Goal: Check status: Check status

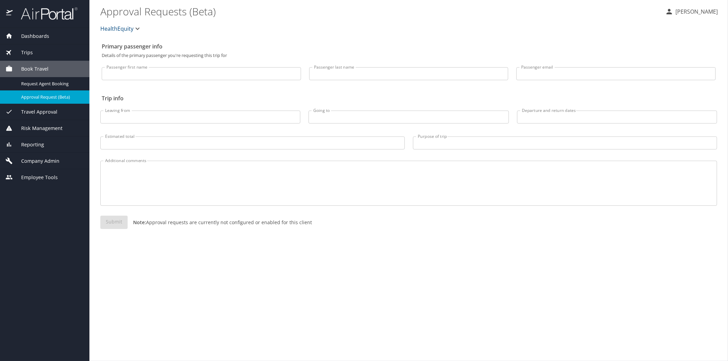
click at [40, 144] on span "Reporting" at bounding box center [28, 145] width 31 height 8
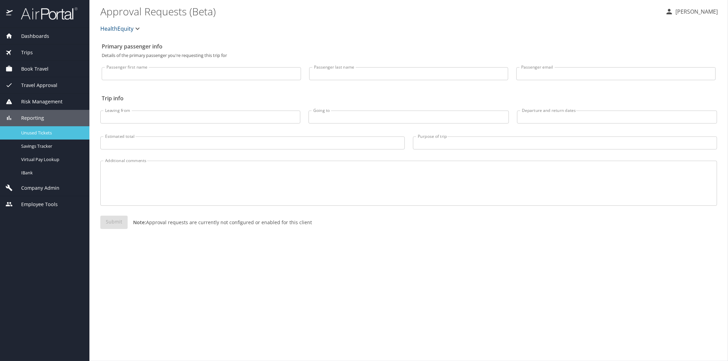
click at [41, 133] on span "Unused Tickets" at bounding box center [51, 133] width 60 height 6
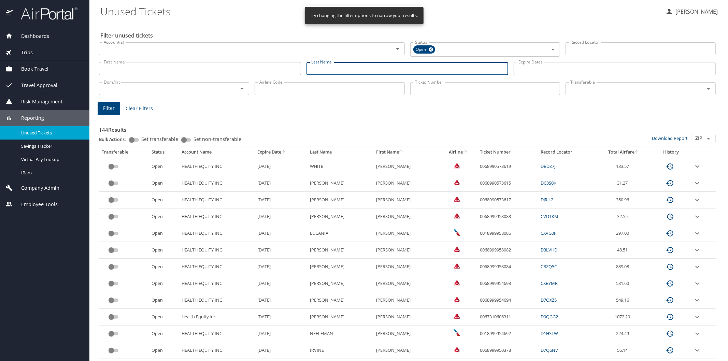
click at [319, 71] on input "Last Name" at bounding box center [408, 68] width 202 height 13
click at [106, 109] on span "Filter" at bounding box center [109, 108] width 12 height 9
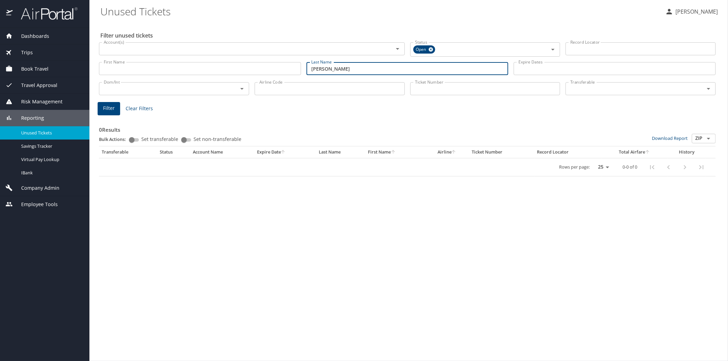
drag, startPoint x: 330, startPoint y: 71, endPoint x: 308, endPoint y: 69, distance: 22.3
click at [308, 69] on input "[PERSON_NAME]" at bounding box center [408, 68] width 202 height 13
click at [112, 105] on span "Filter" at bounding box center [109, 108] width 12 height 9
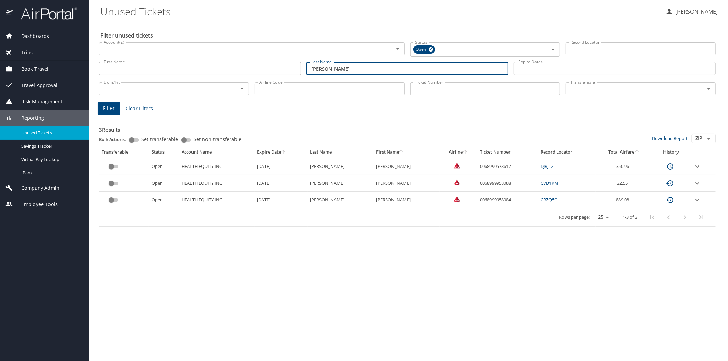
drag, startPoint x: 327, startPoint y: 69, endPoint x: 294, endPoint y: 74, distance: 33.2
click at [294, 74] on div "First Name First Name Last Name [PERSON_NAME] Last Name Expire Dates Expire Dat…" at bounding box center [407, 69] width 622 height 24
click at [110, 111] on span "Filter" at bounding box center [109, 108] width 12 height 9
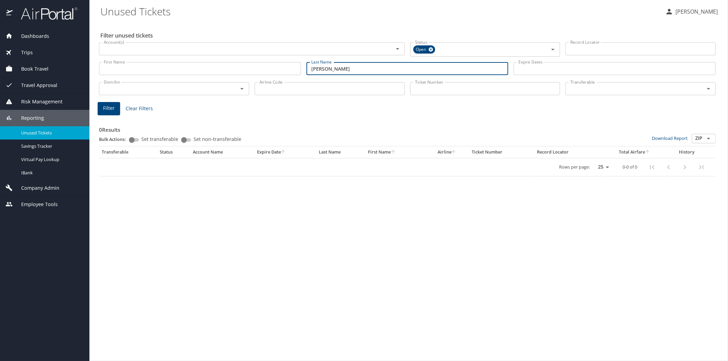
drag, startPoint x: 338, startPoint y: 70, endPoint x: 302, endPoint y: 68, distance: 35.9
click at [302, 68] on div "First Name First Name Last Name [PERSON_NAME] Last Name Expire Dates Expire Dat…" at bounding box center [407, 69] width 622 height 24
type input "[PERSON_NAME]"
click at [111, 108] on span "Filter" at bounding box center [109, 108] width 12 height 9
